Goal: Transaction & Acquisition: Book appointment/travel/reservation

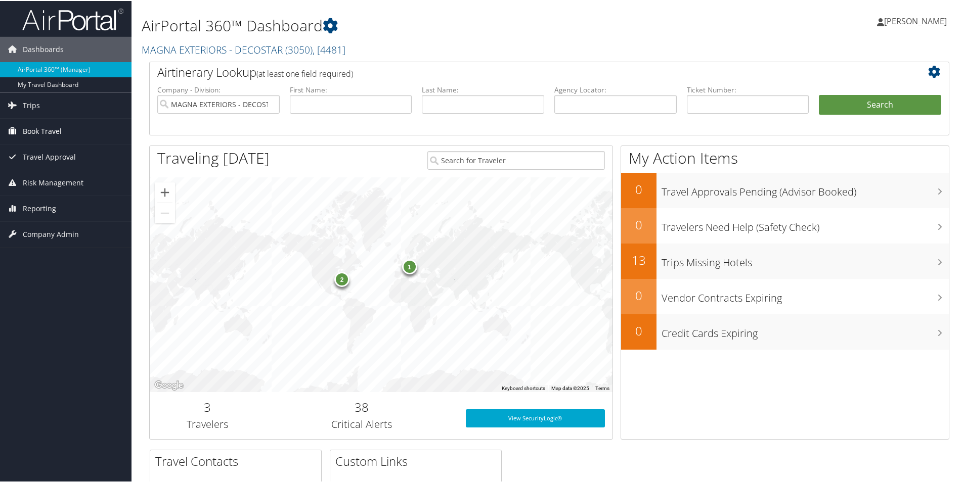
click at [40, 128] on span "Book Travel" at bounding box center [42, 130] width 39 height 25
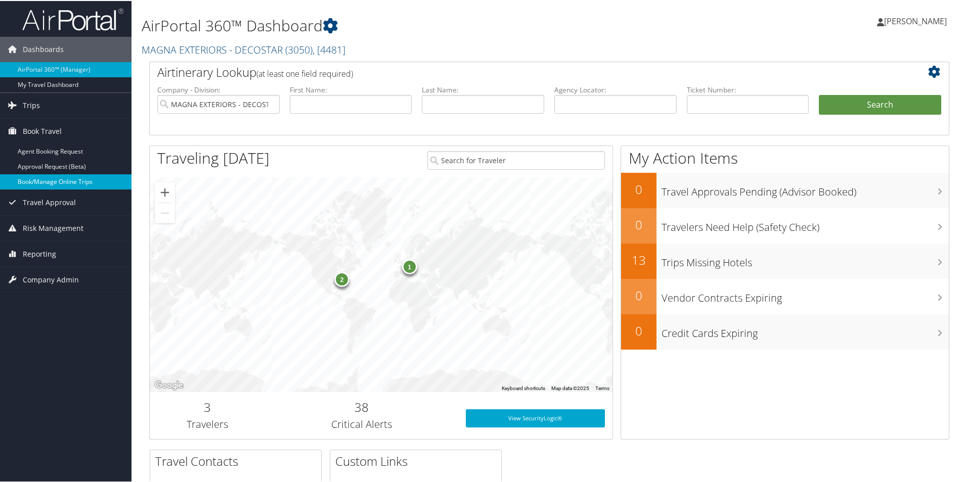
click at [64, 181] on link "Book/Manage Online Trips" at bounding box center [65, 180] width 131 height 15
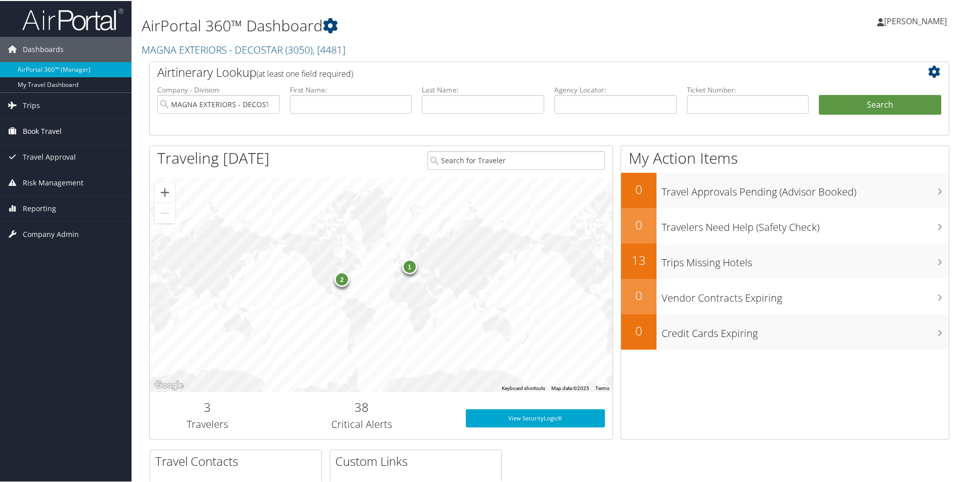
click at [49, 129] on span "Book Travel" at bounding box center [42, 130] width 39 height 25
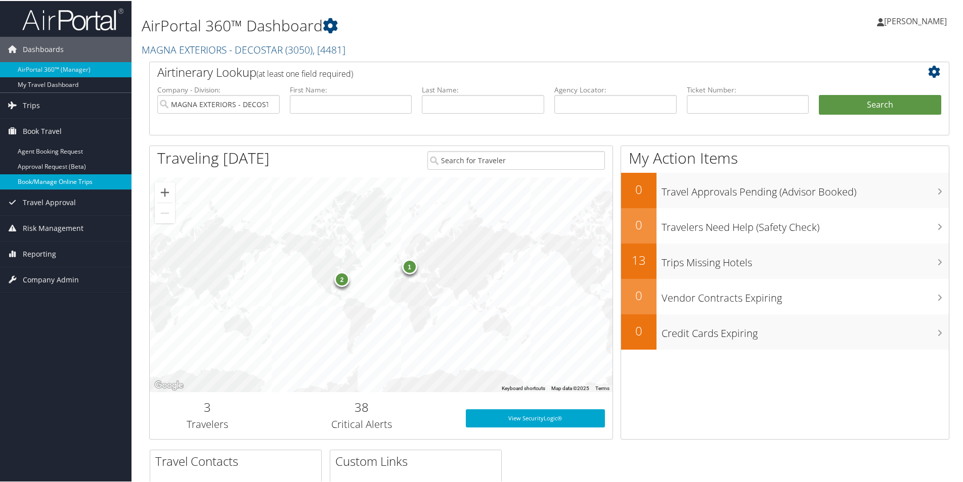
click at [62, 182] on link "Book/Manage Online Trips" at bounding box center [65, 180] width 131 height 15
